Goal: Task Accomplishment & Management: Manage account settings

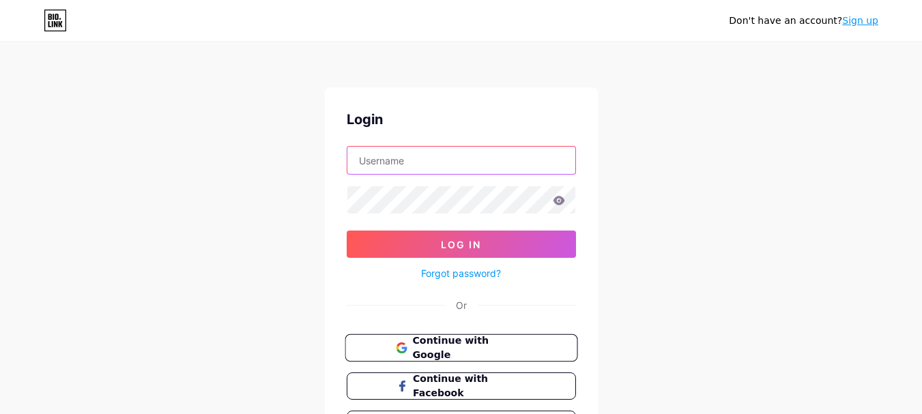
type input "[EMAIL_ADDRESS][DOMAIN_NAME]"
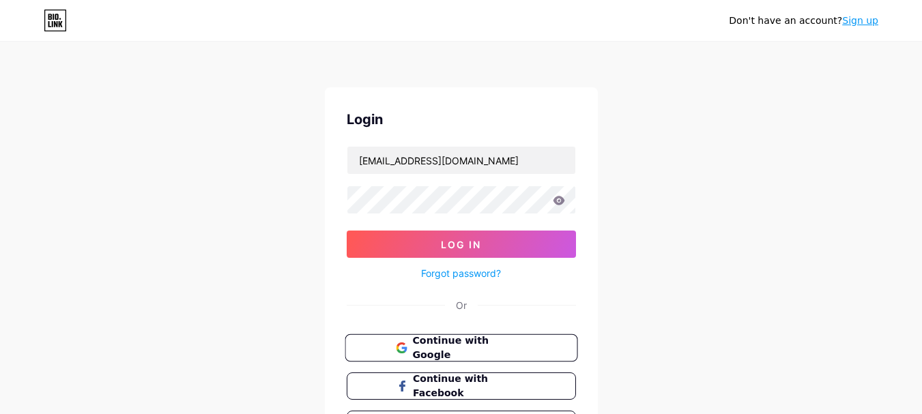
click at [455, 349] on span "Continue with Google" at bounding box center [469, 348] width 114 height 29
